Goal: Task Accomplishment & Management: Use online tool/utility

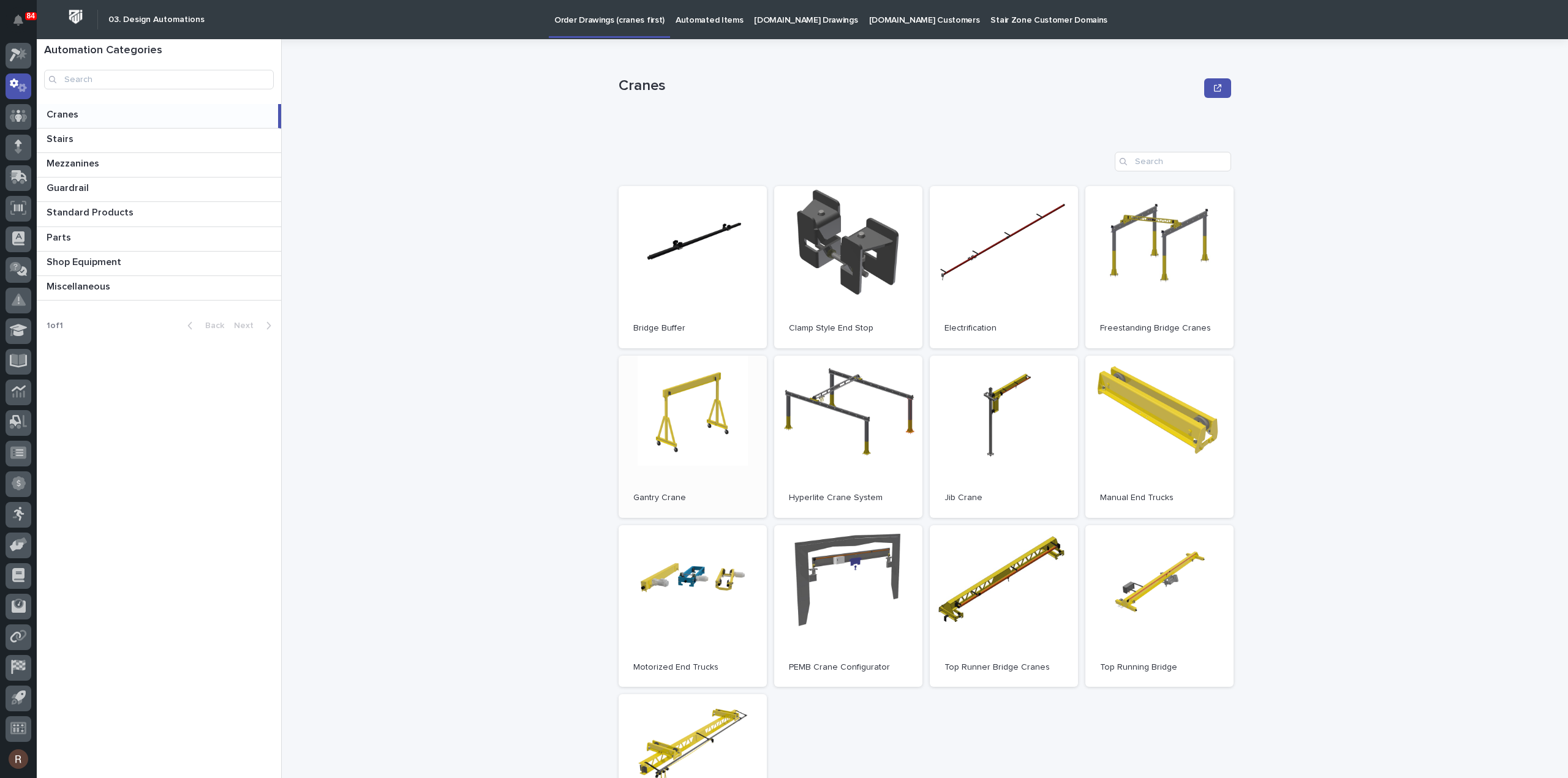
click at [660, 443] on link "Open" at bounding box center [692, 437] width 148 height 162
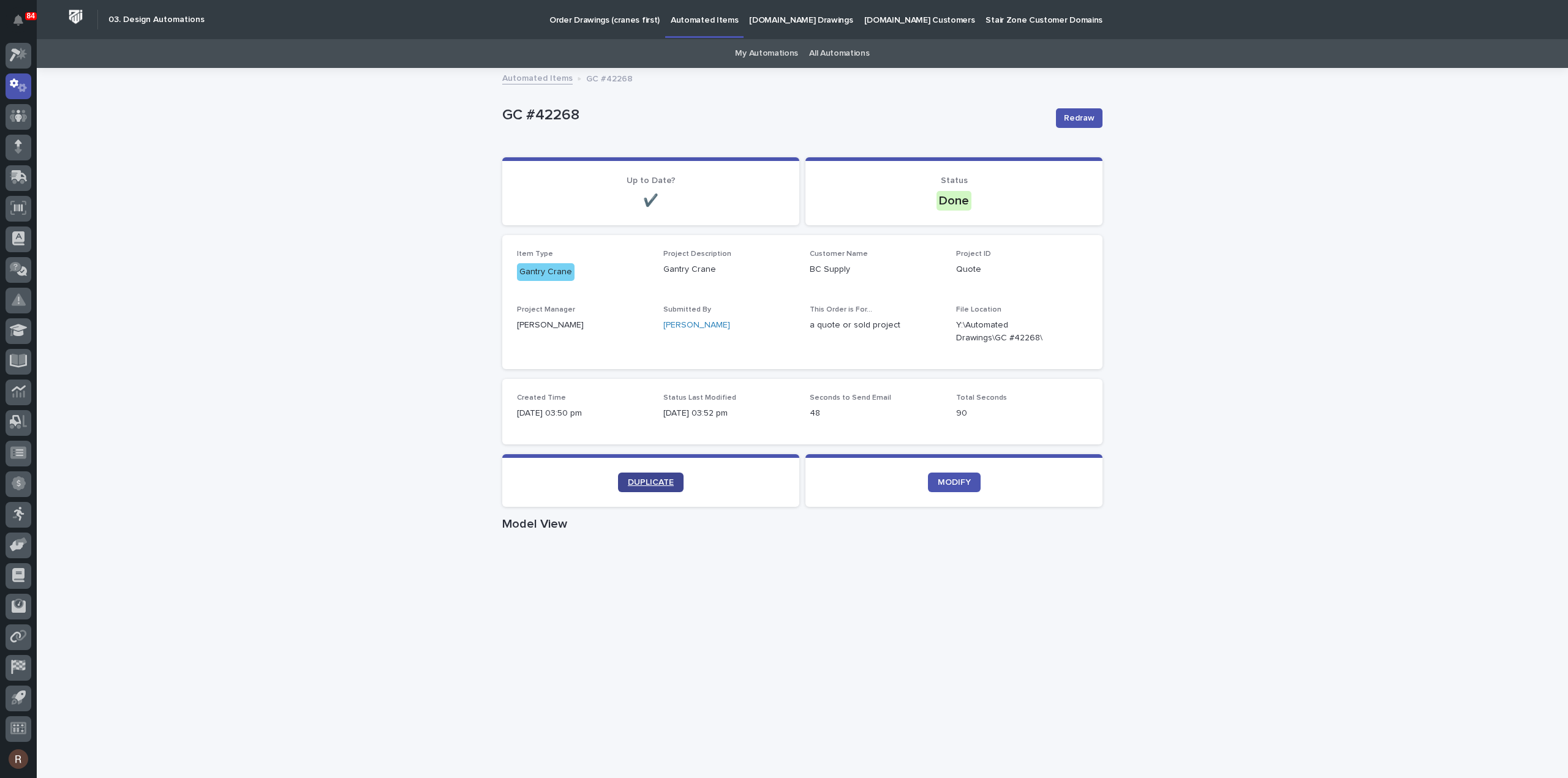
click at [633, 473] on link "DUPLICATE" at bounding box center [651, 482] width 66 height 19
